Goal: Information Seeking & Learning: Understand process/instructions

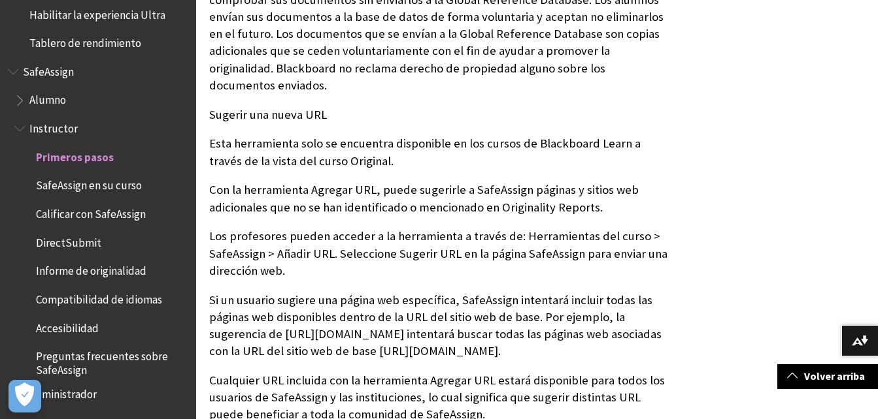
scroll to position [1111, 0]
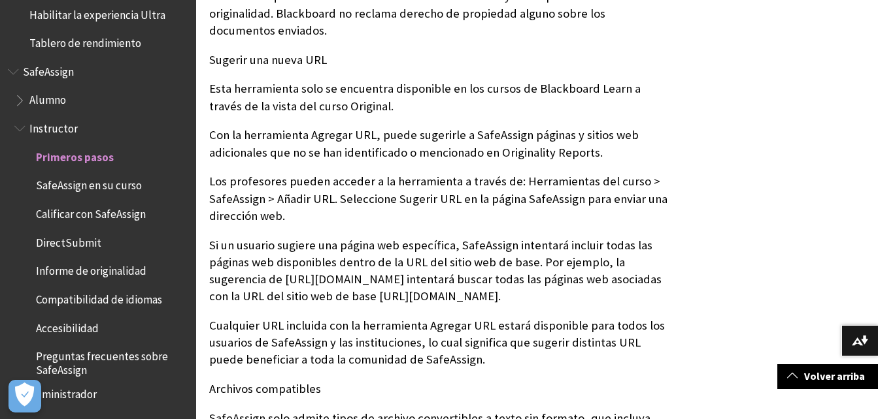
click at [74, 273] on span "Informe de originalidad" at bounding box center [91, 270] width 110 height 18
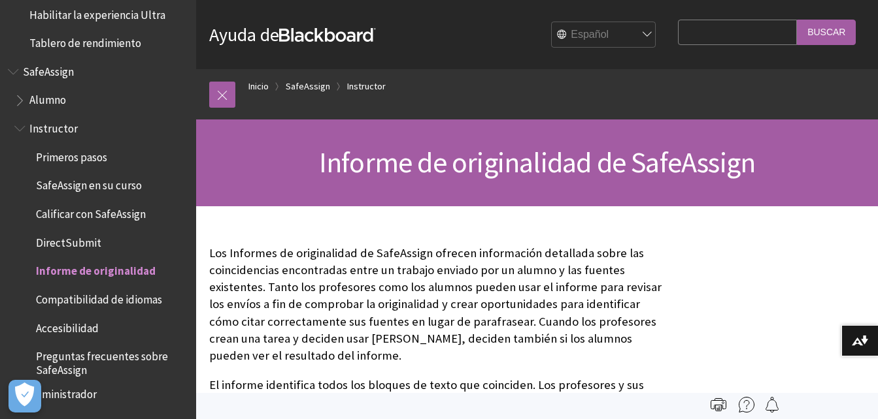
click at [114, 212] on span "Calificar con SafeAssign" at bounding box center [91, 212] width 110 height 18
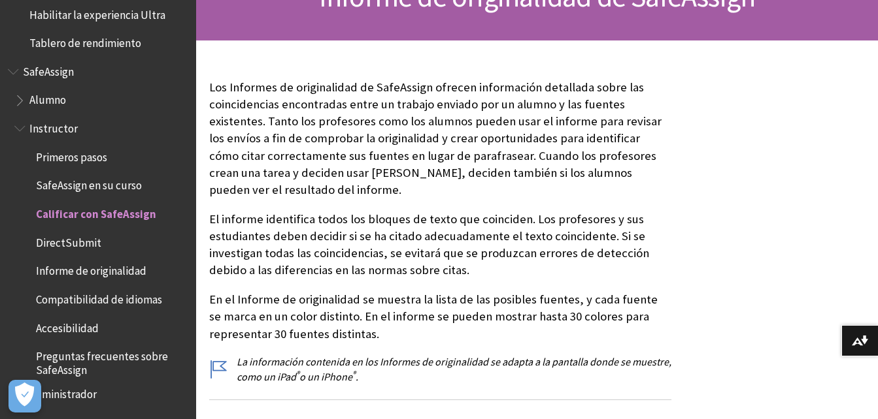
scroll to position [196, 0]
